Goal: Task Accomplishment & Management: Use online tool/utility

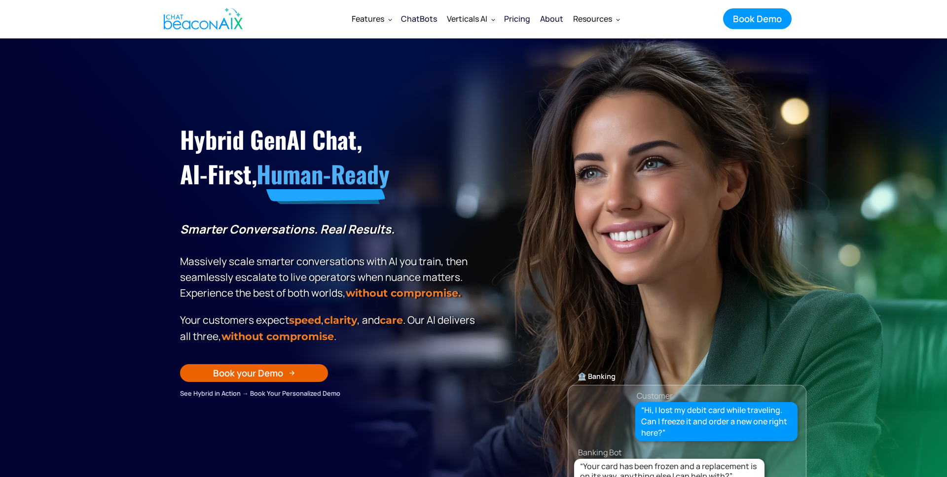
click at [818, 267] on section "Hybrid GenAI Chat, AI-First, Human-Ready Smarter Conversations. Real Results. M…" at bounding box center [473, 284] width 947 height 493
click at [917, 455] on icon "button" at bounding box center [916, 449] width 15 height 12
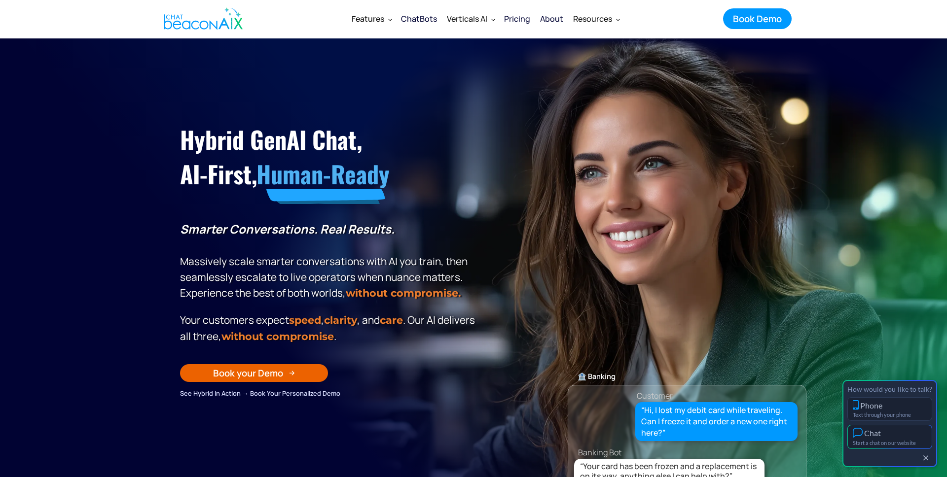
click at [889, 440] on div "Start a chat on our website" at bounding box center [889, 443] width 74 height 6
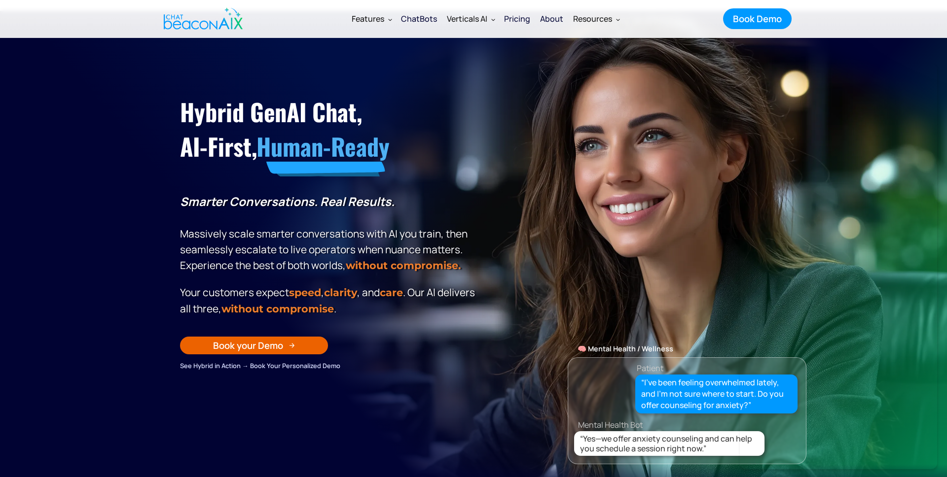
scroll to position [28, 0]
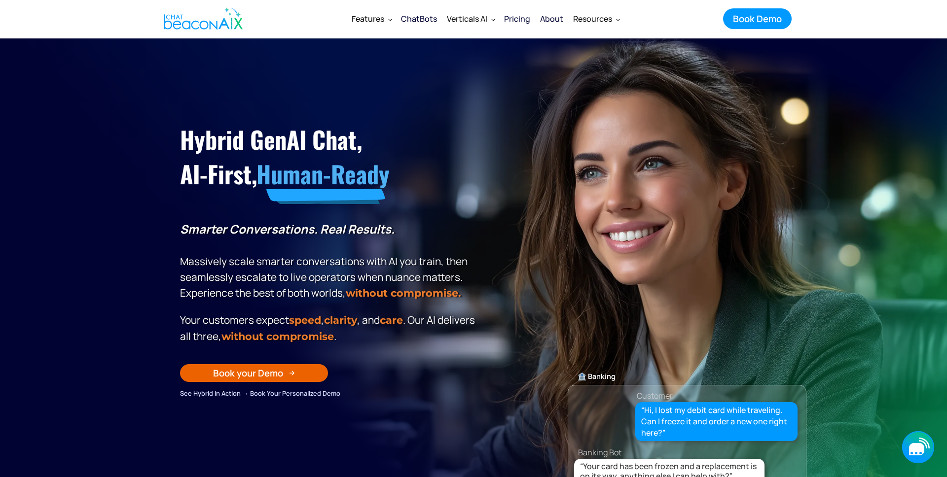
click at [913, 443] on icon "button" at bounding box center [916, 449] width 15 height 12
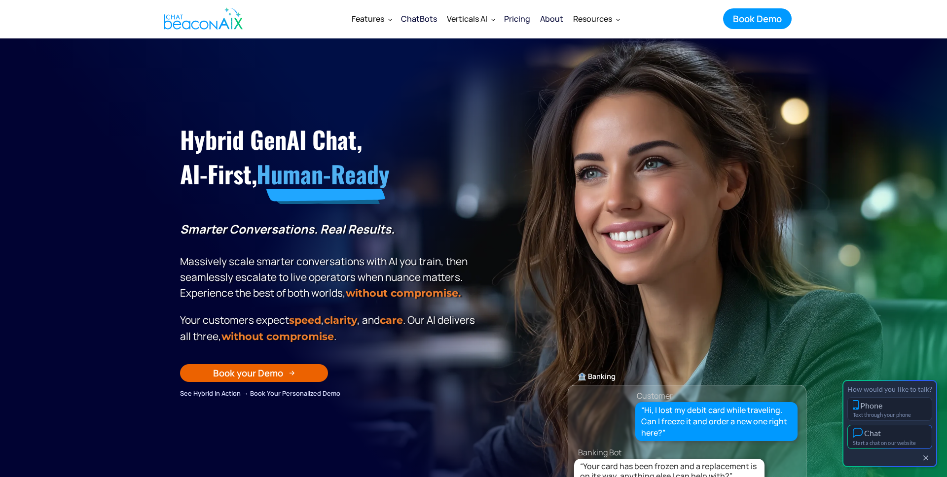
click at [887, 442] on div "Start a chat on our website" at bounding box center [889, 443] width 74 height 6
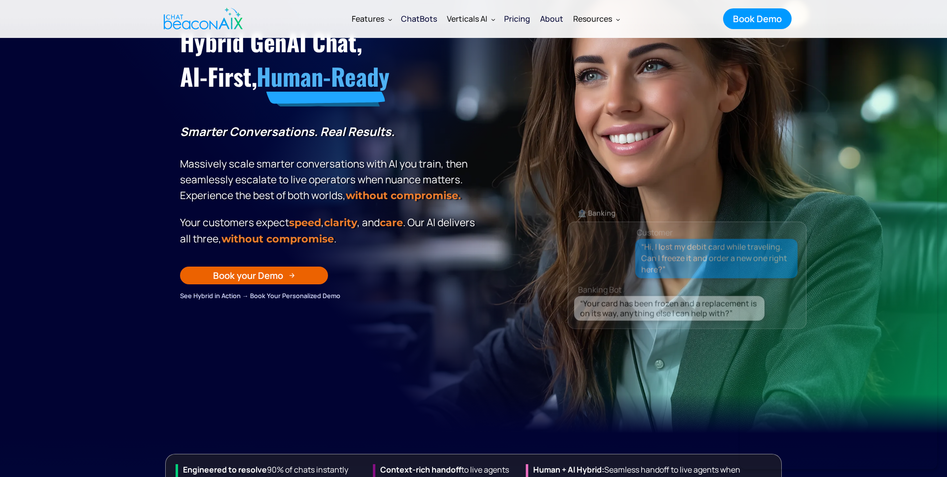
scroll to position [97, 0]
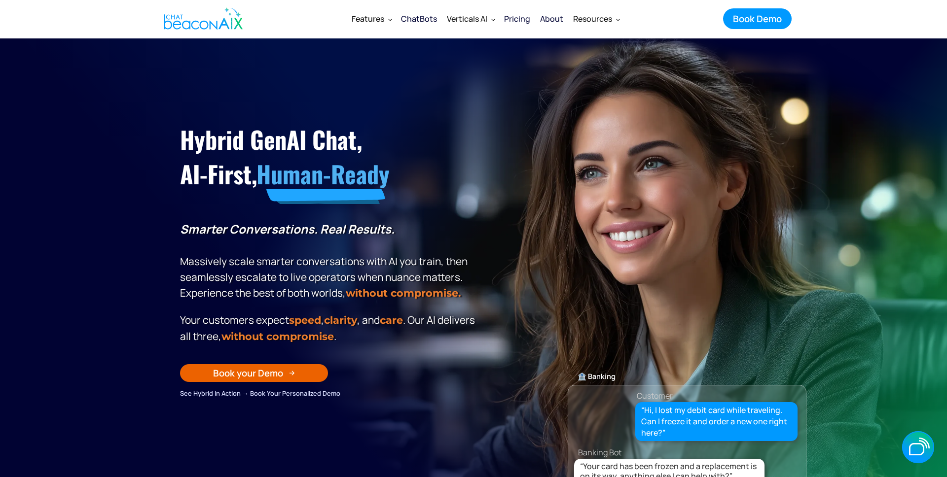
scroll to position [4, 0]
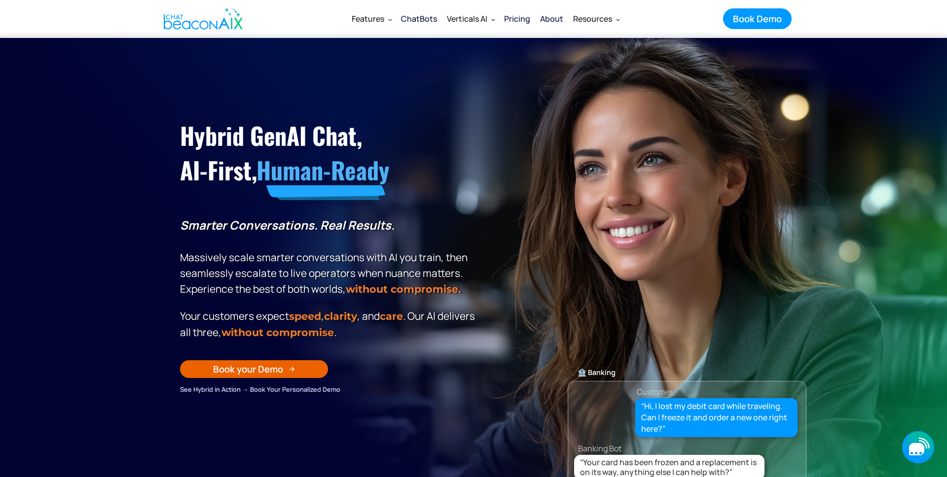
click at [920, 453] on div "button" at bounding box center [920, 452] width 2 height 2
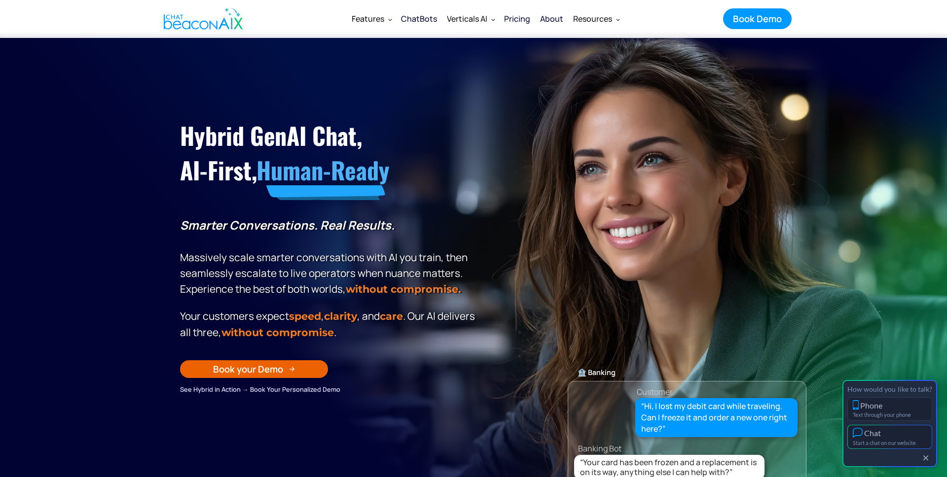
click at [899, 439] on button "Chat Start a chat on our website" at bounding box center [889, 437] width 85 height 24
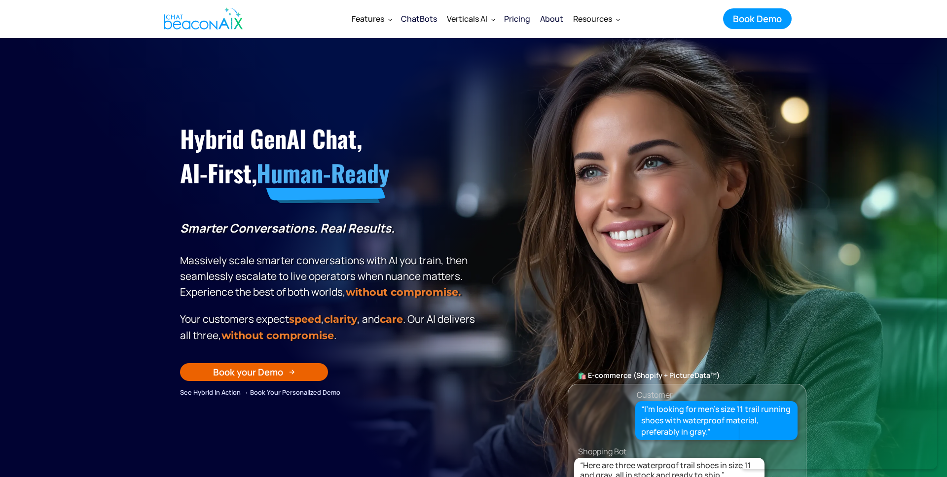
scroll to position [0, 0]
click at [190, 24] on img "home" at bounding box center [203, 19] width 79 height 30
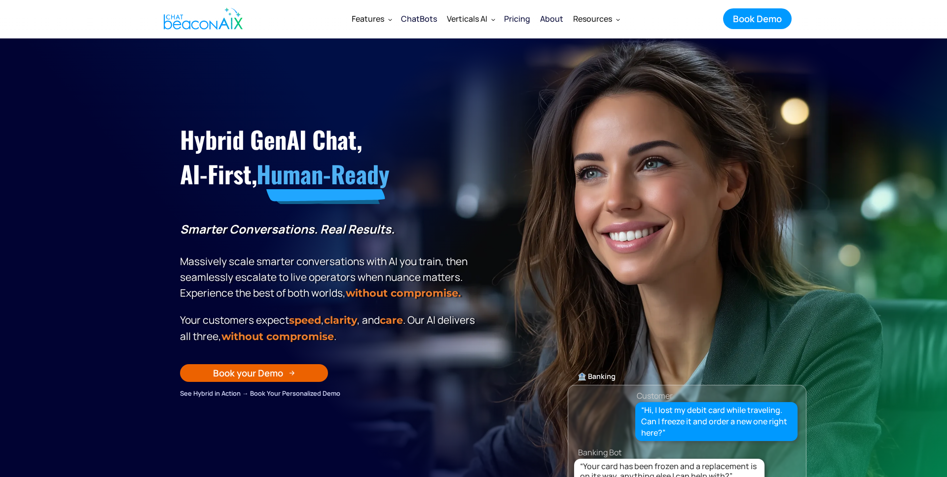
click at [775, 334] on div "🏦 Banking Customer “Hi, I lost my debit card while traveling. Can I freeze it a…" at bounding box center [686, 336] width 239 height 311
click at [915, 444] on icon "button" at bounding box center [916, 449] width 15 height 12
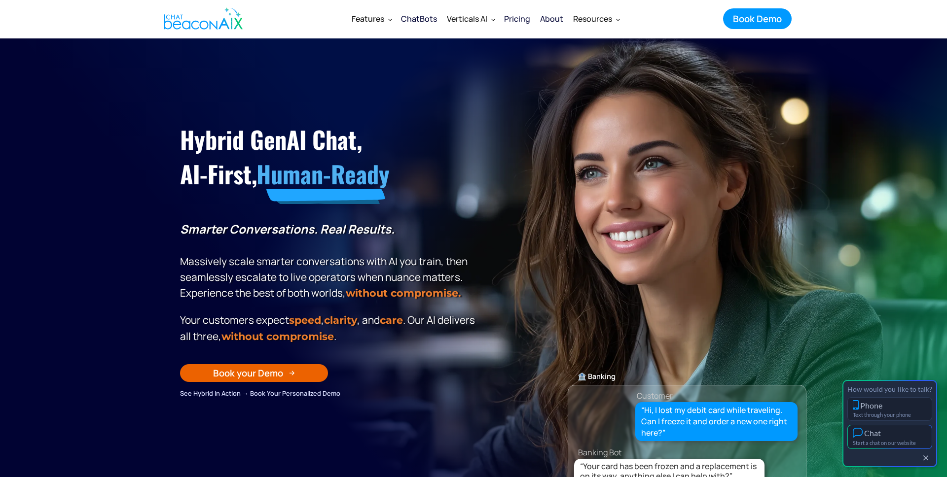
click at [891, 436] on div "Chat" at bounding box center [889, 433] width 74 height 10
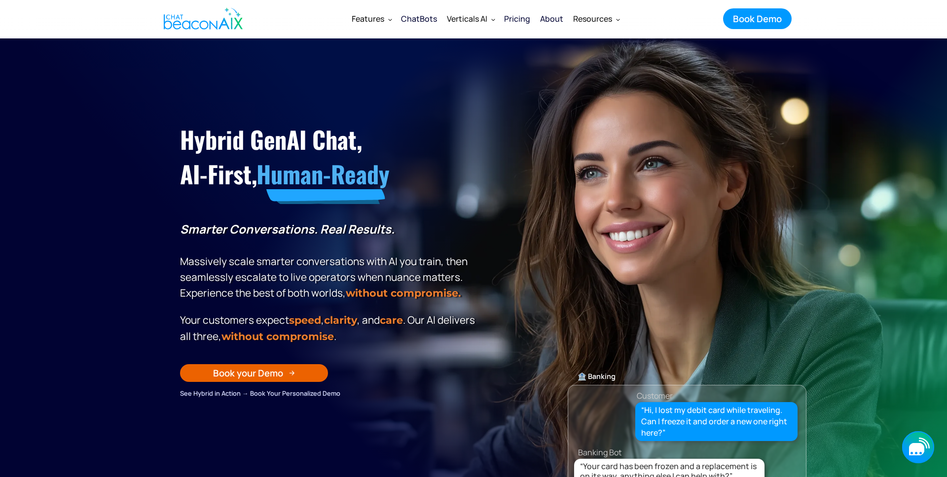
click at [906, 448] on icon "button" at bounding box center [918, 447] width 32 height 32
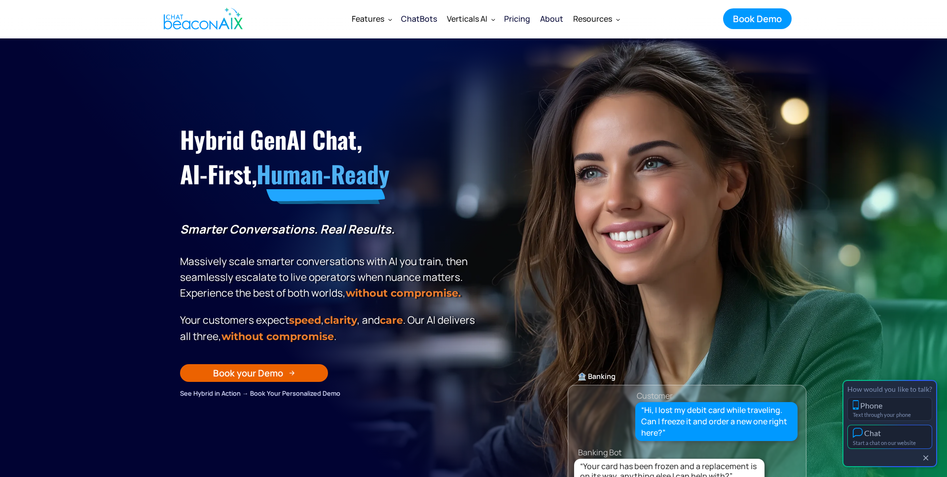
click at [886, 436] on div "Chat" at bounding box center [889, 433] width 74 height 10
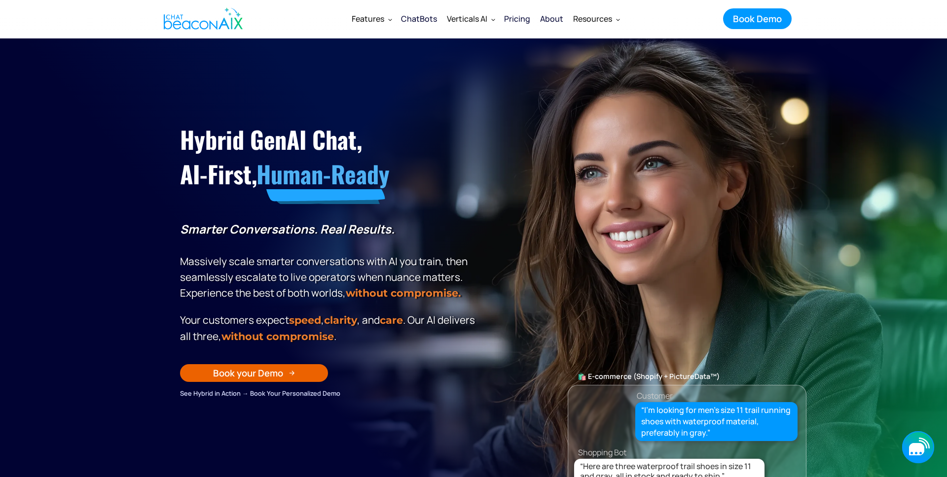
click at [913, 445] on icon "button" at bounding box center [916, 449] width 15 height 12
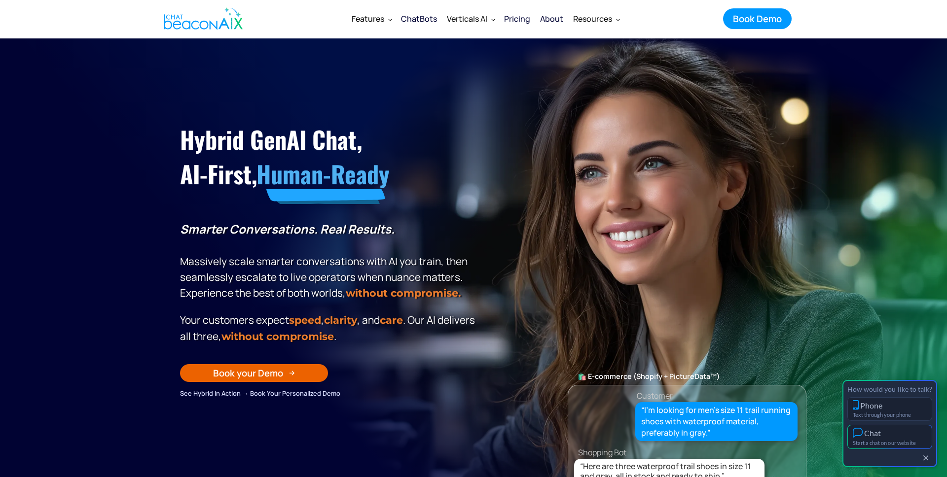
click at [902, 440] on div "Start a chat on our website" at bounding box center [889, 443] width 74 height 6
